Goal: Task Accomplishment & Management: Use online tool/utility

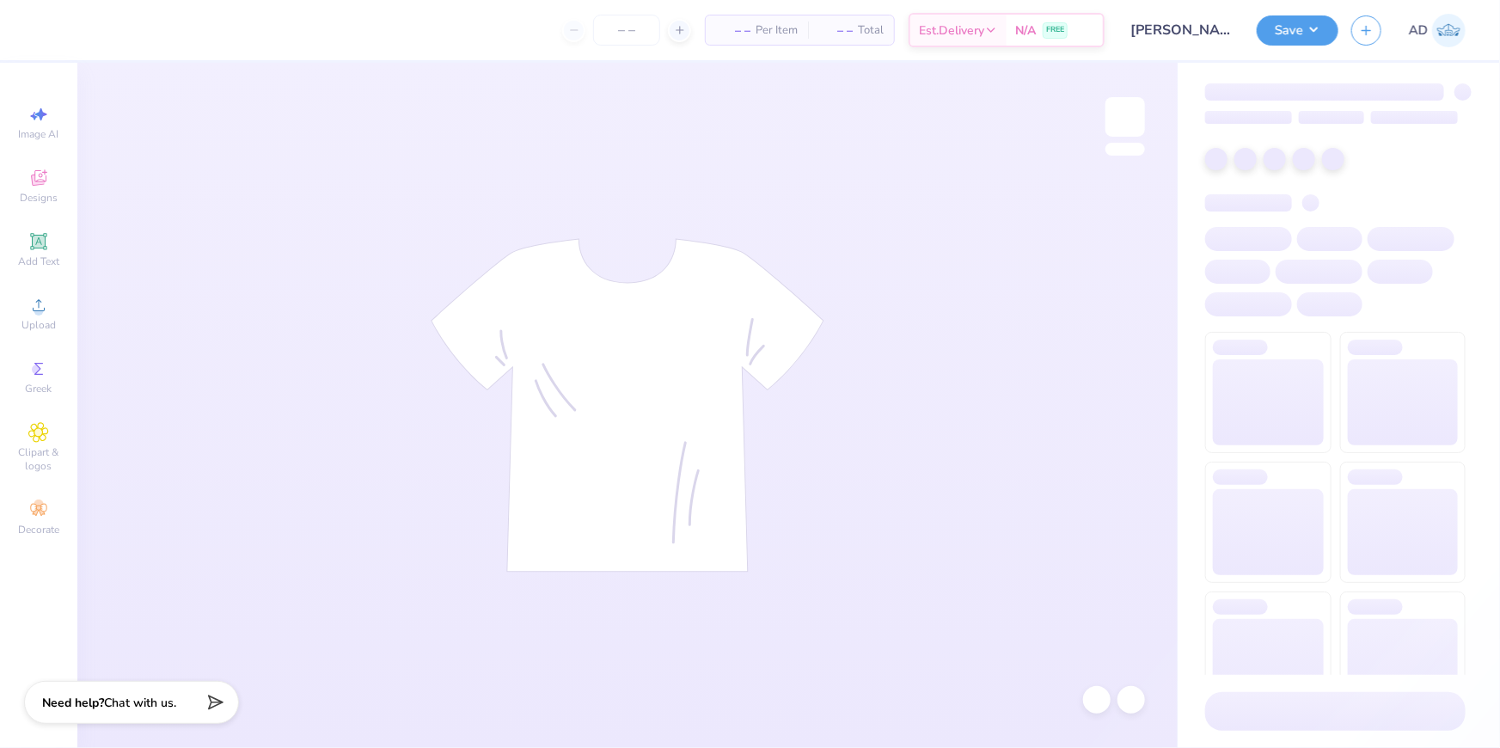
type input "Sarah Bakhash : University of Southern California"
type input "24"
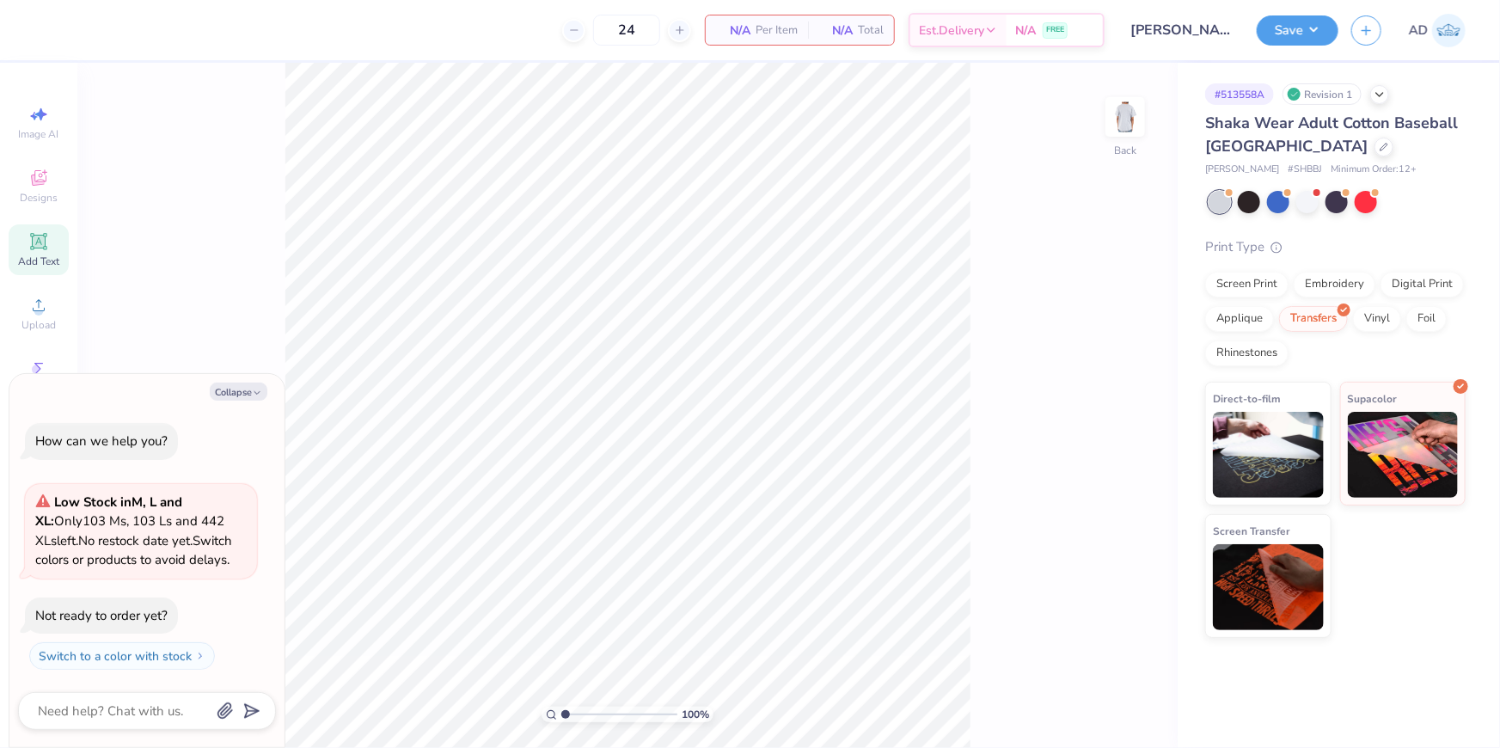
click at [44, 260] on span "Add Text" at bounding box center [38, 261] width 41 height 14
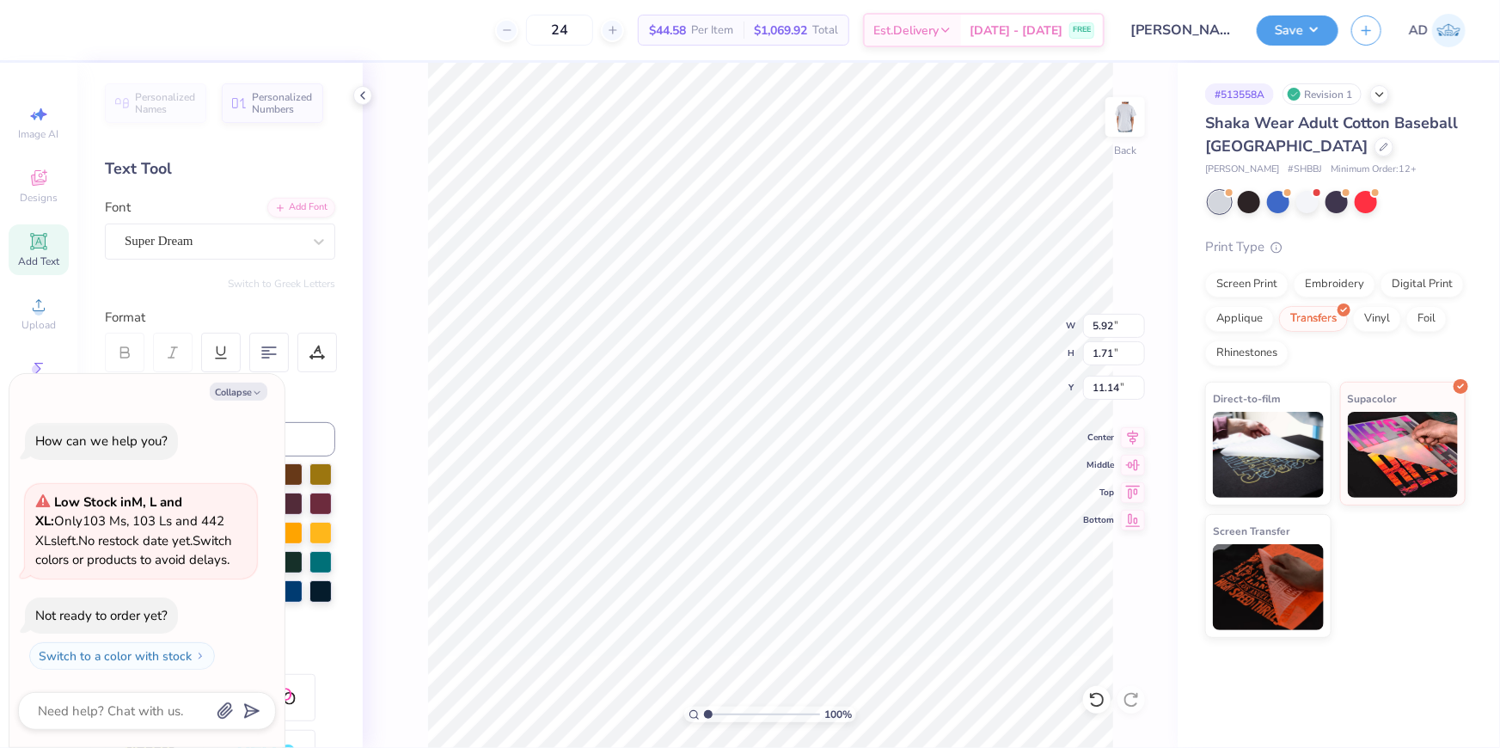
type textarea "x"
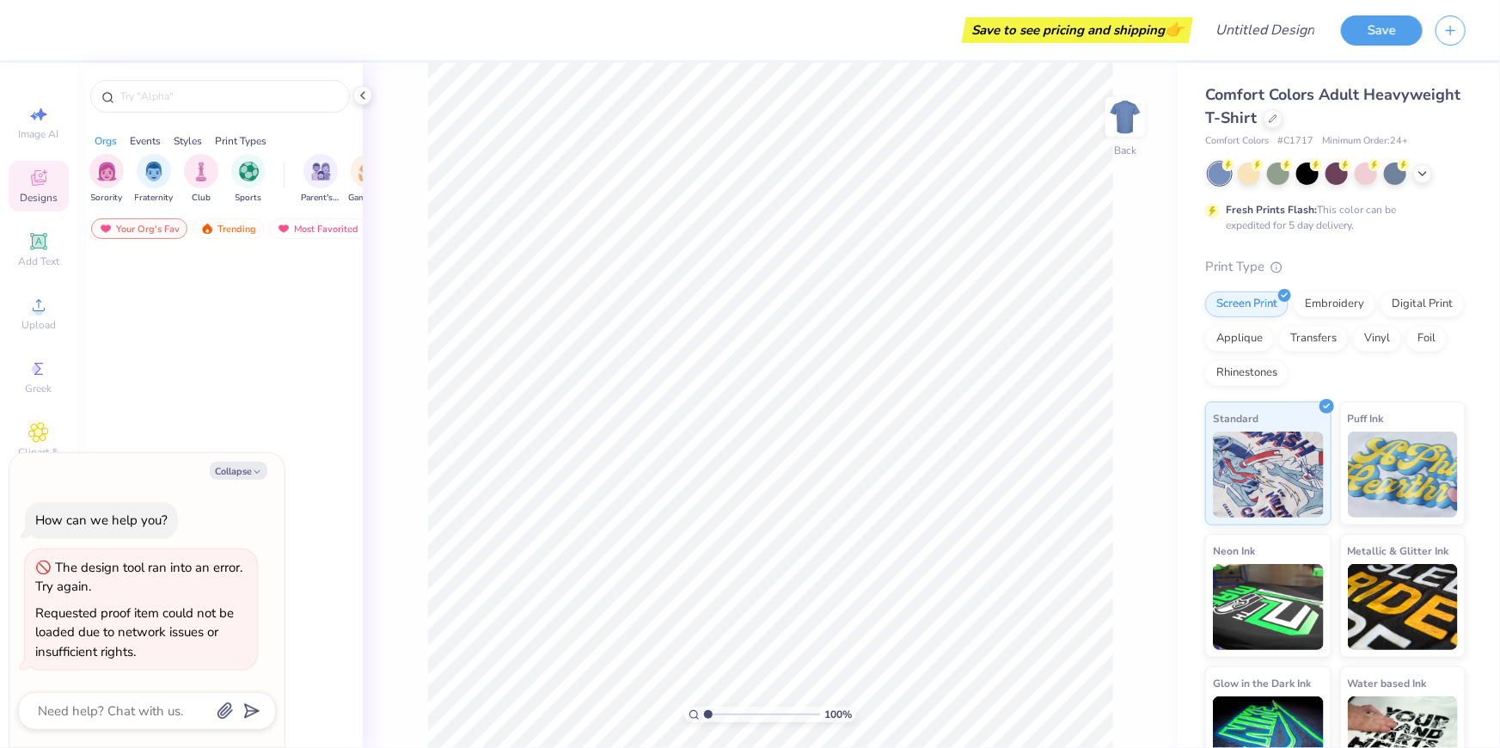
type textarea "x"
